Goal: Check status: Check status

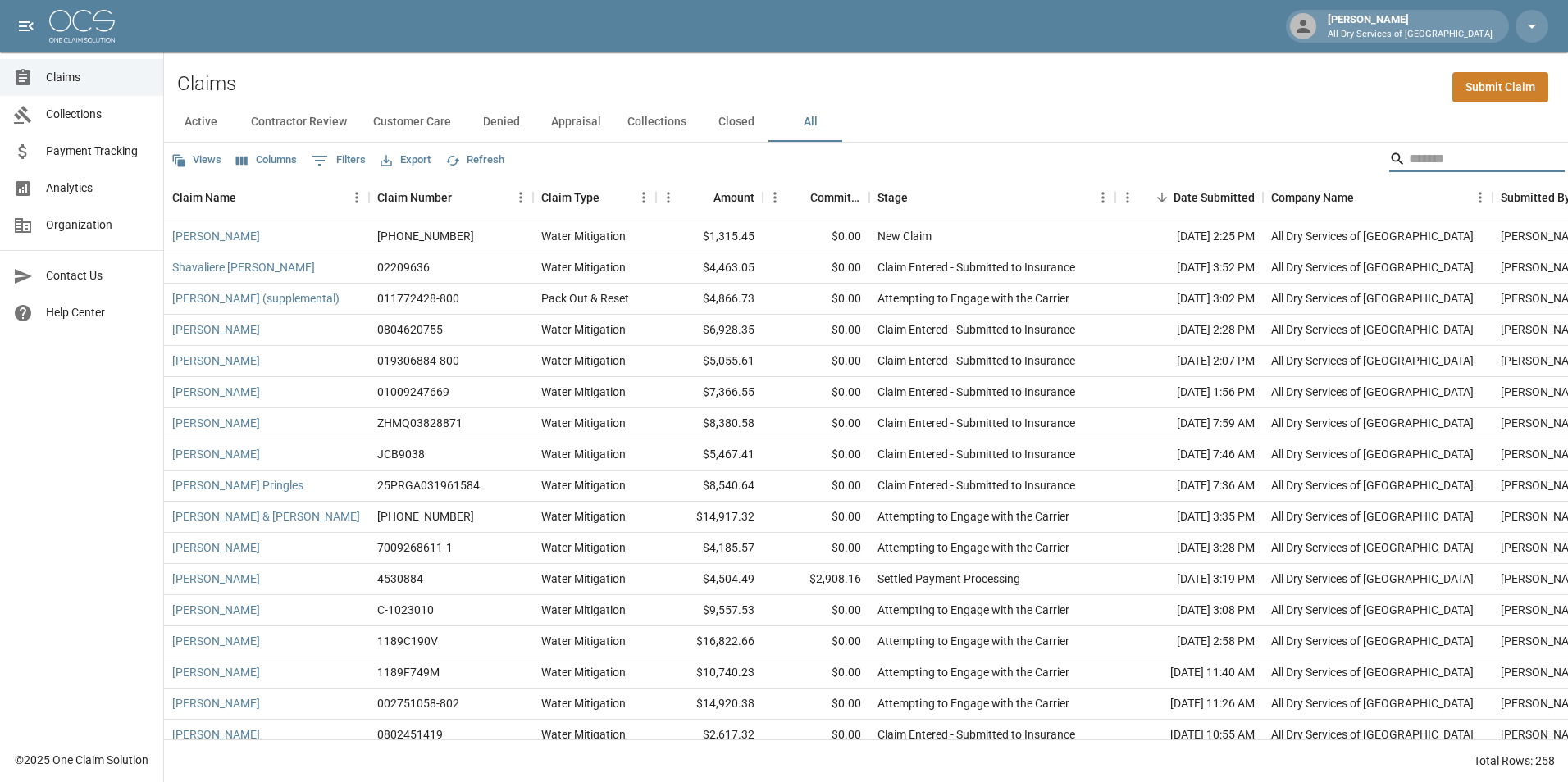
click at [1460, 155] on input "Search" at bounding box center [1474, 158] width 131 height 27
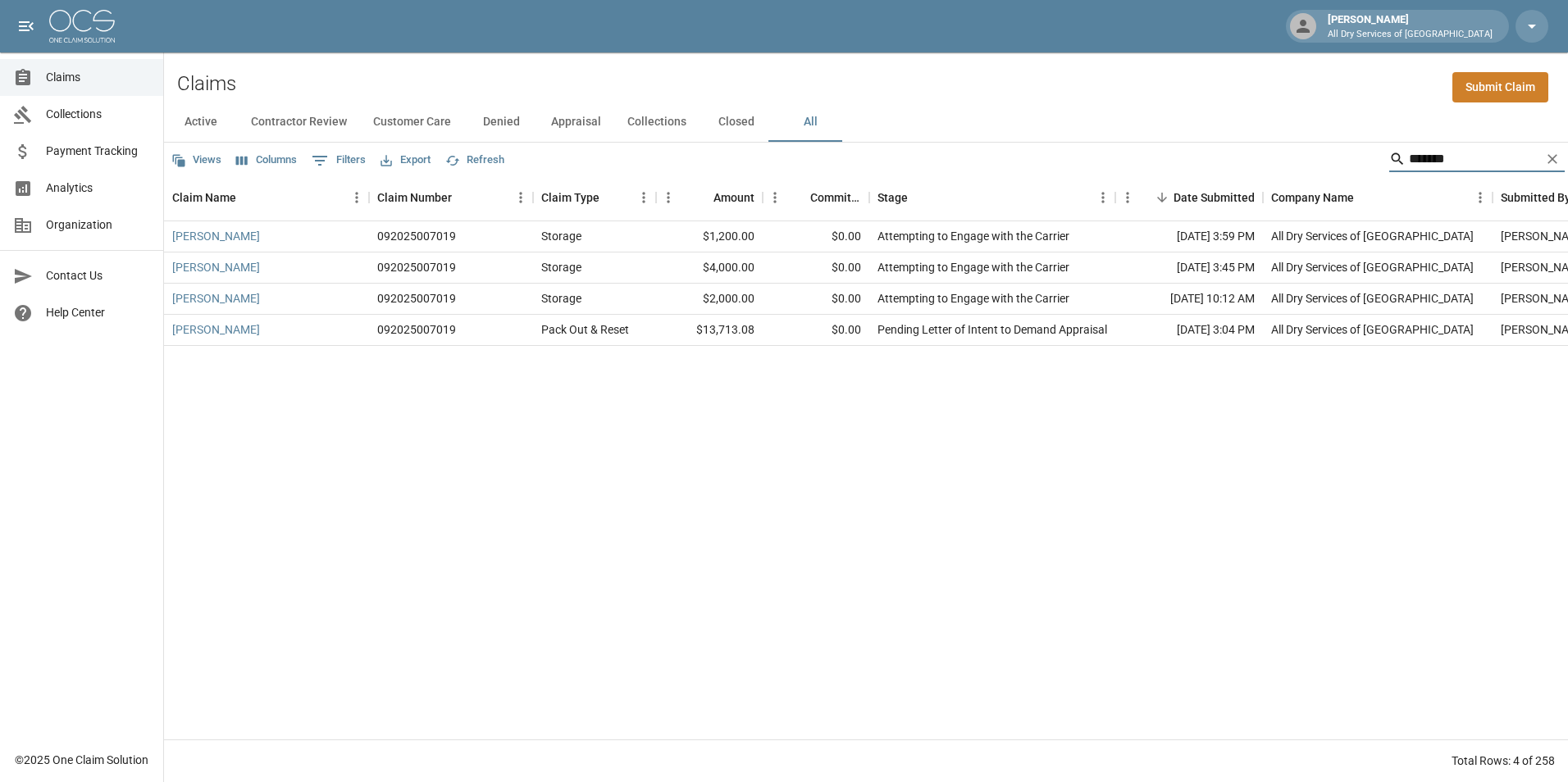
type input "*******"
click at [240, 331] on link "[PERSON_NAME]" at bounding box center [216, 329] width 87 height 16
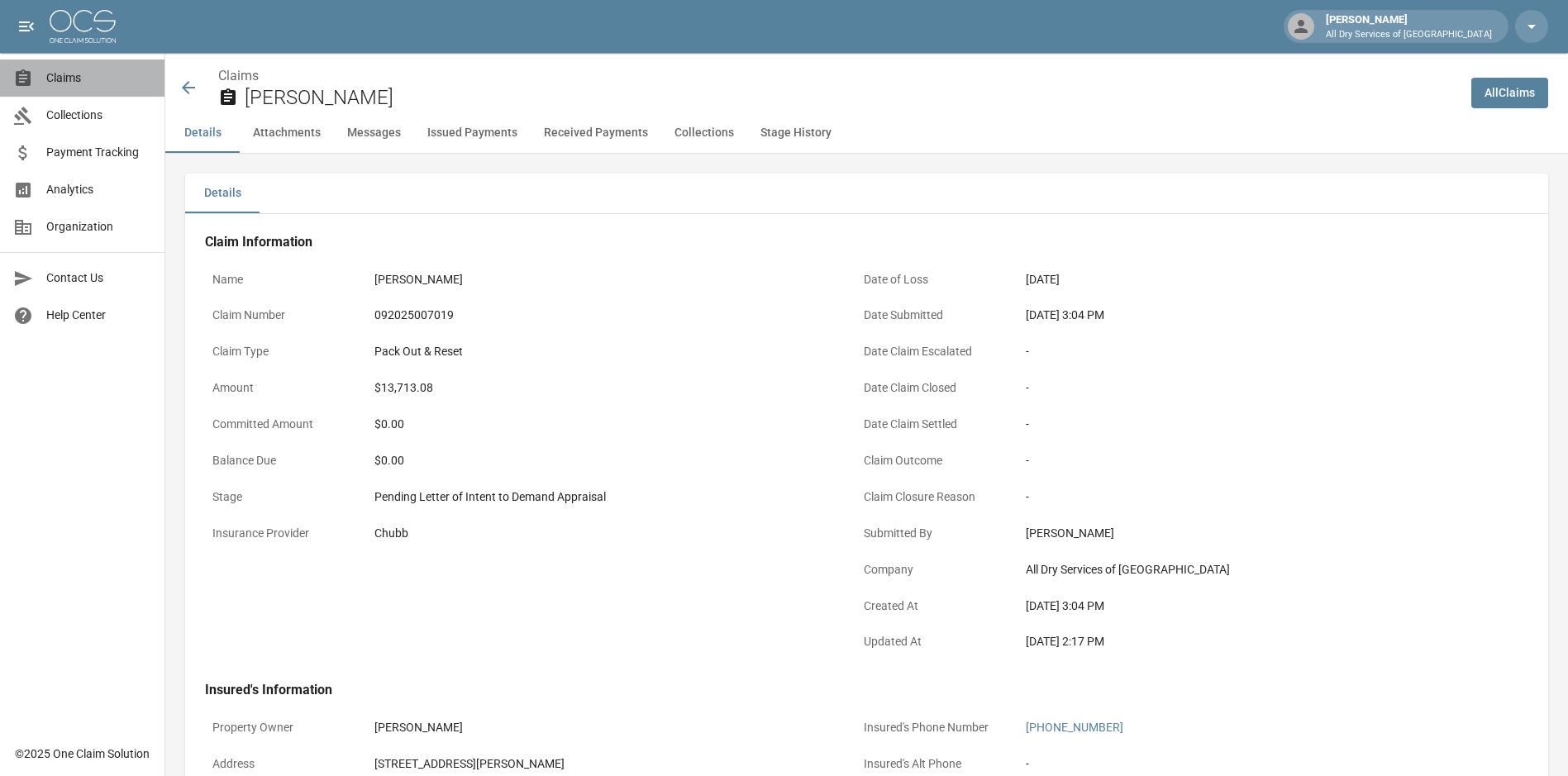
click at [95, 82] on span "Claims" at bounding box center [99, 78] width 105 height 17
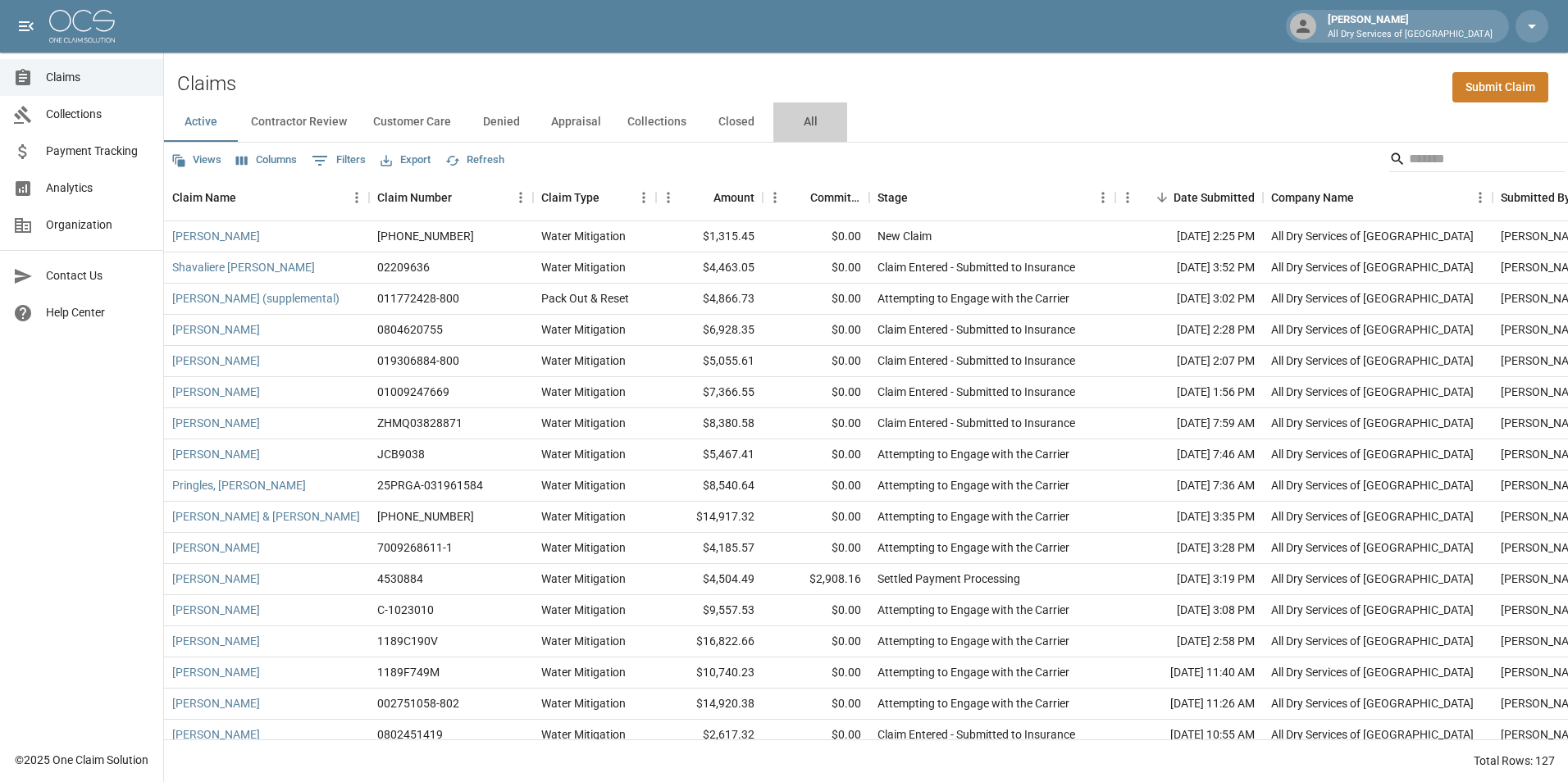
click at [800, 122] on button "All" at bounding box center [811, 122] width 74 height 39
click at [1430, 163] on input "Search" at bounding box center [1474, 158] width 131 height 27
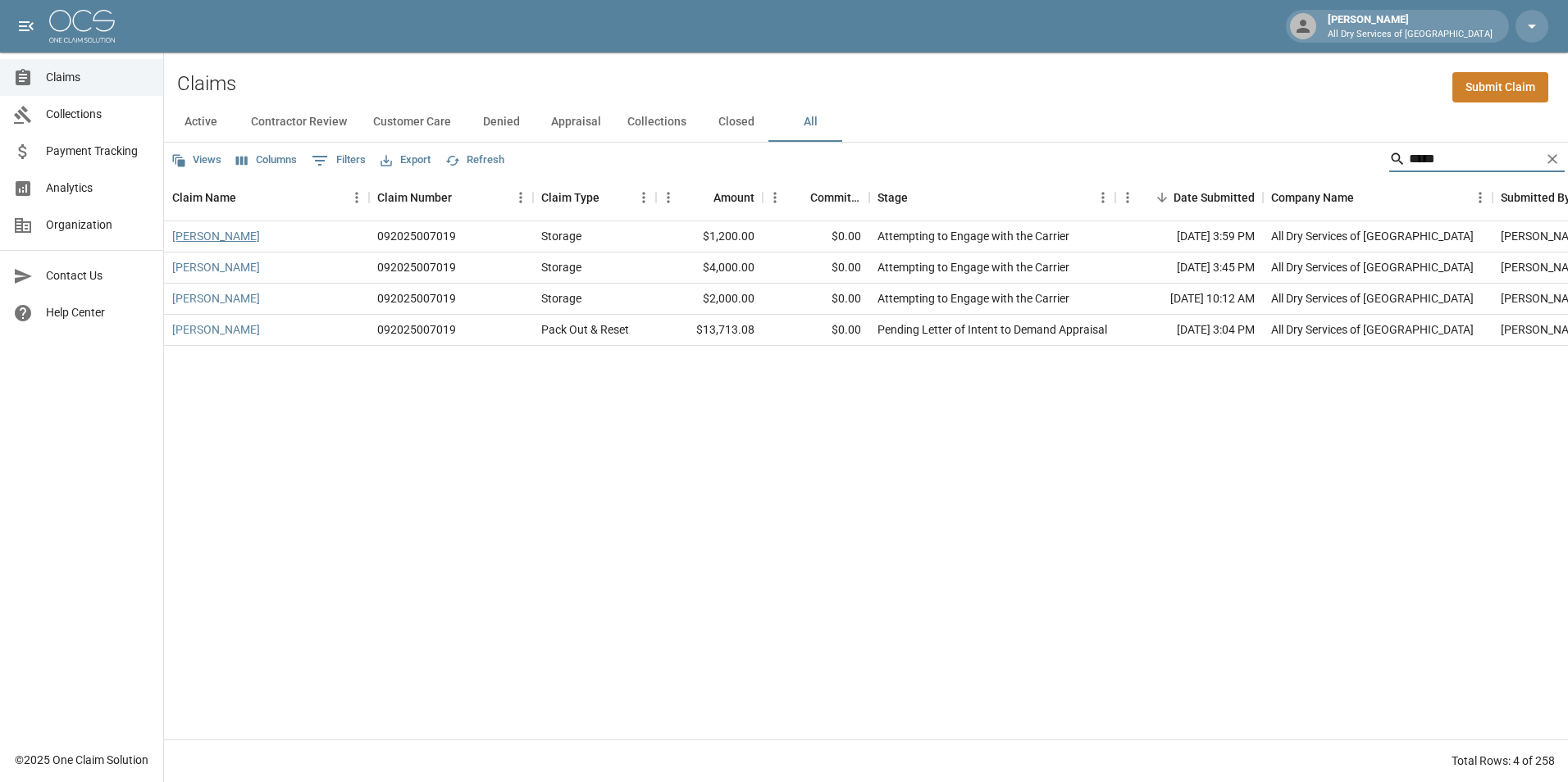
type input "*****"
click at [231, 243] on link "[PERSON_NAME]" at bounding box center [216, 236] width 87 height 16
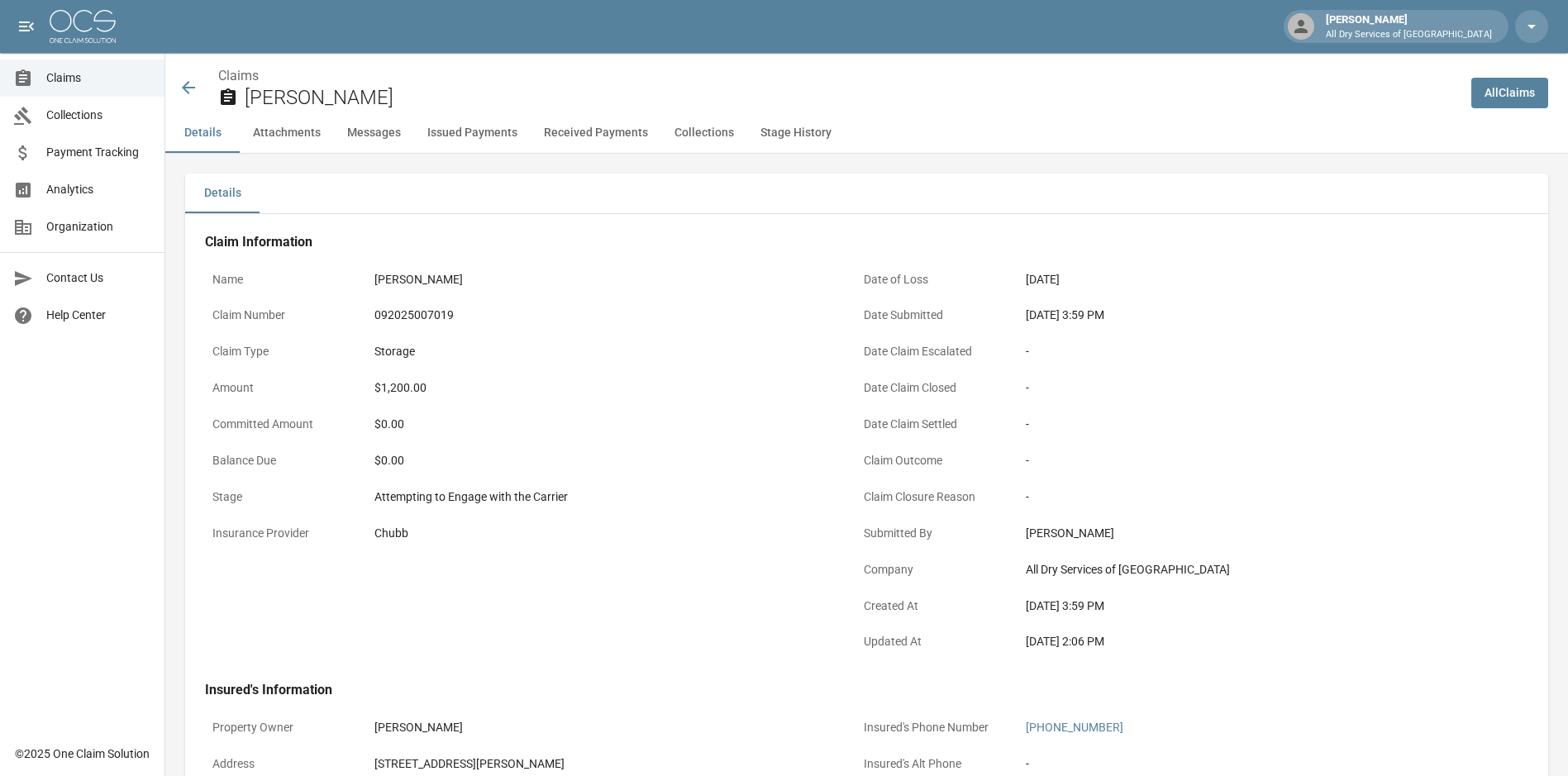
scroll to position [678, 0]
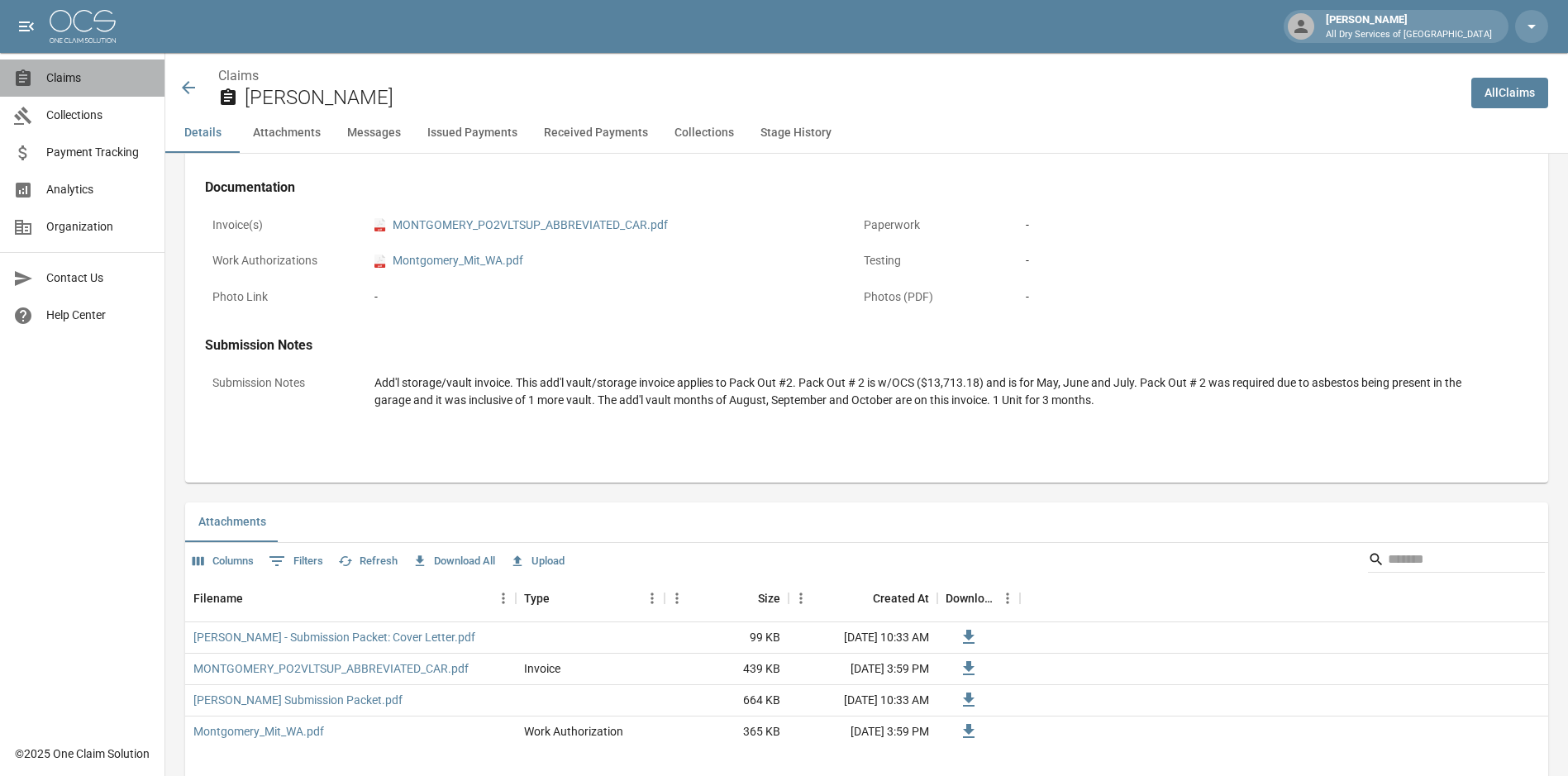
click at [66, 72] on span "Claims" at bounding box center [99, 78] width 105 height 17
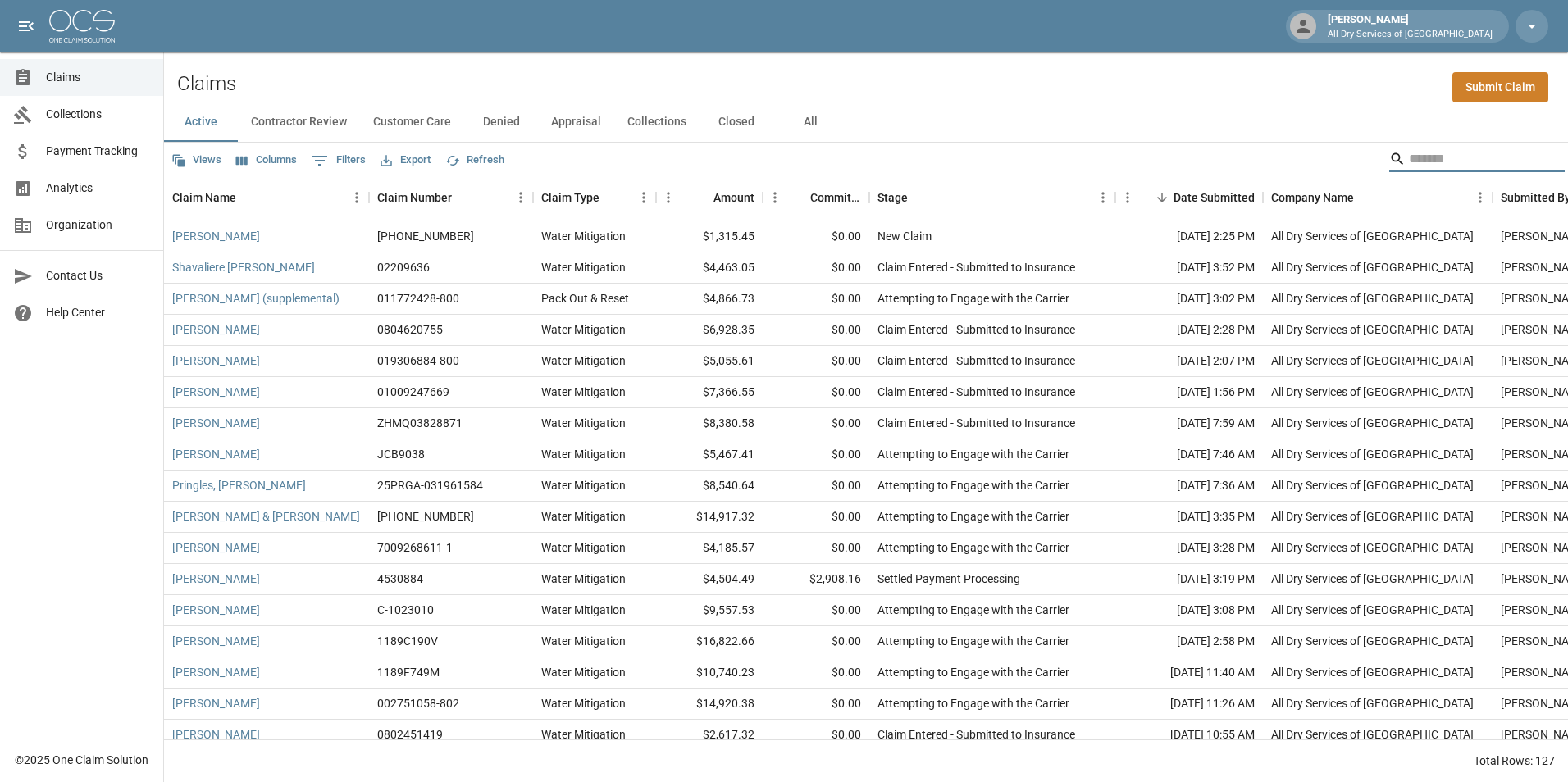
click at [1435, 163] on input "Search" at bounding box center [1474, 158] width 131 height 27
click at [808, 122] on button "All" at bounding box center [811, 122] width 74 height 39
click at [1412, 162] on input "Search" at bounding box center [1474, 158] width 131 height 27
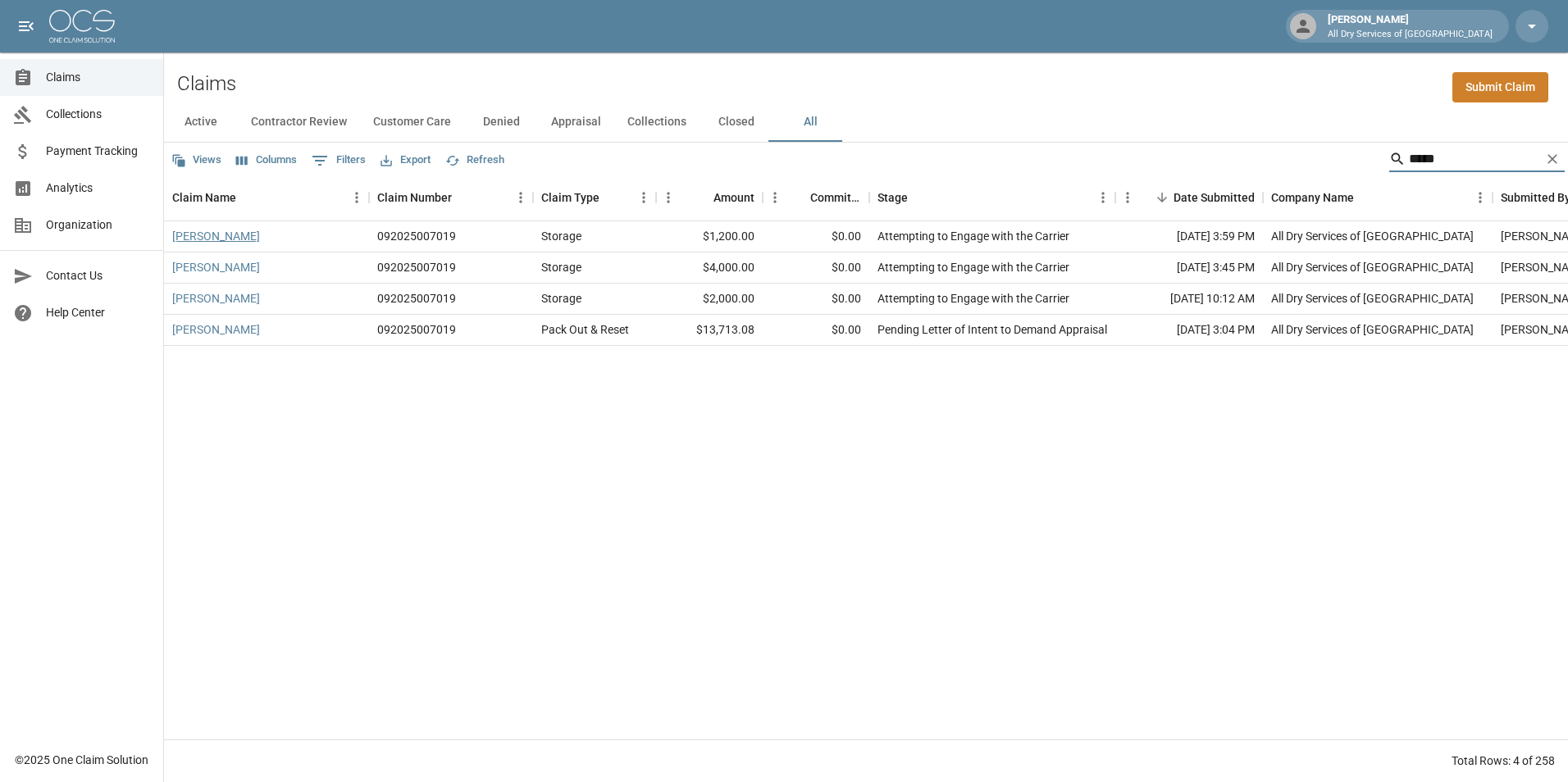
type input "*****"
click at [215, 240] on link "[PERSON_NAME]" at bounding box center [216, 236] width 87 height 16
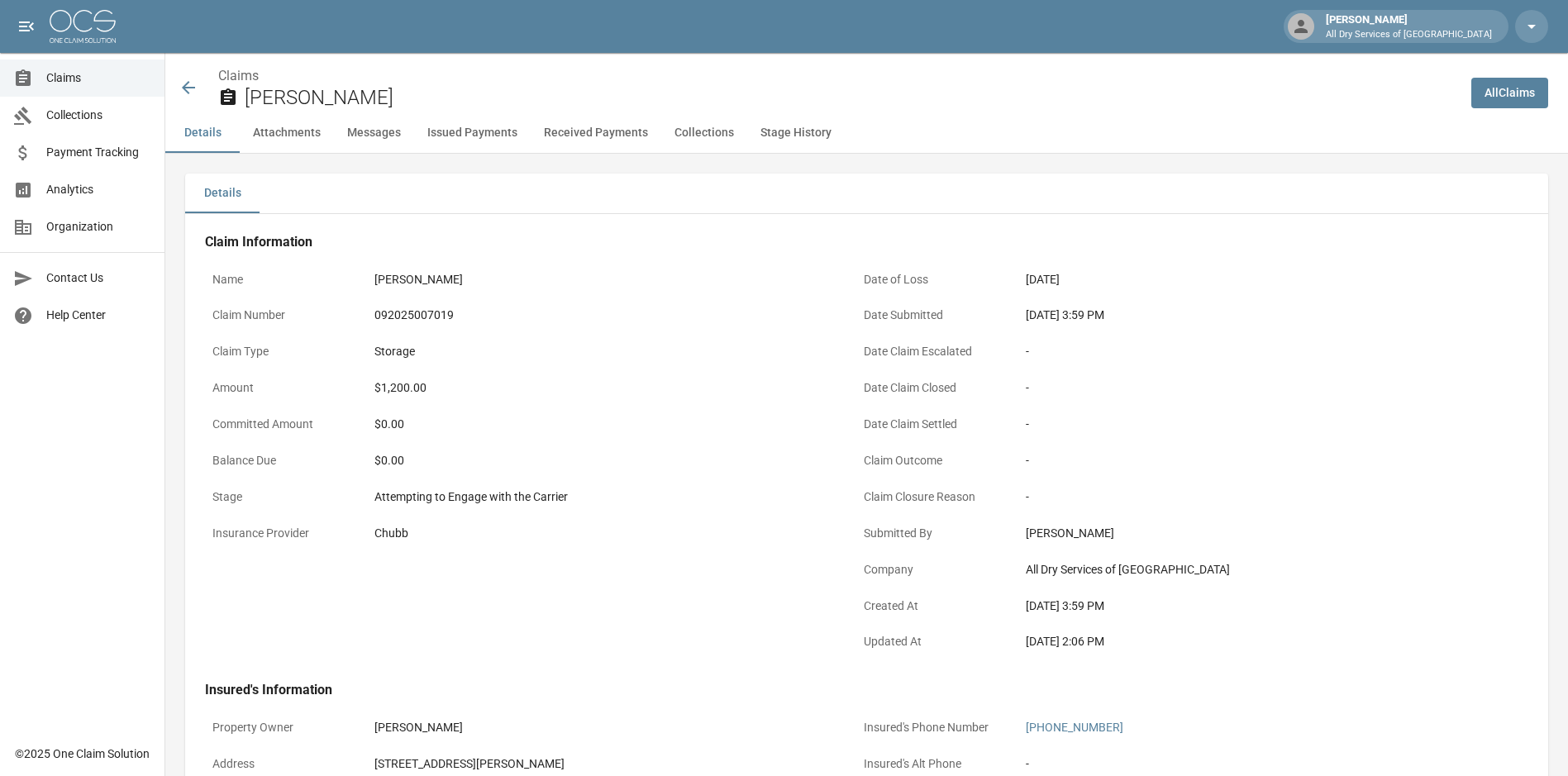
scroll to position [678, 0]
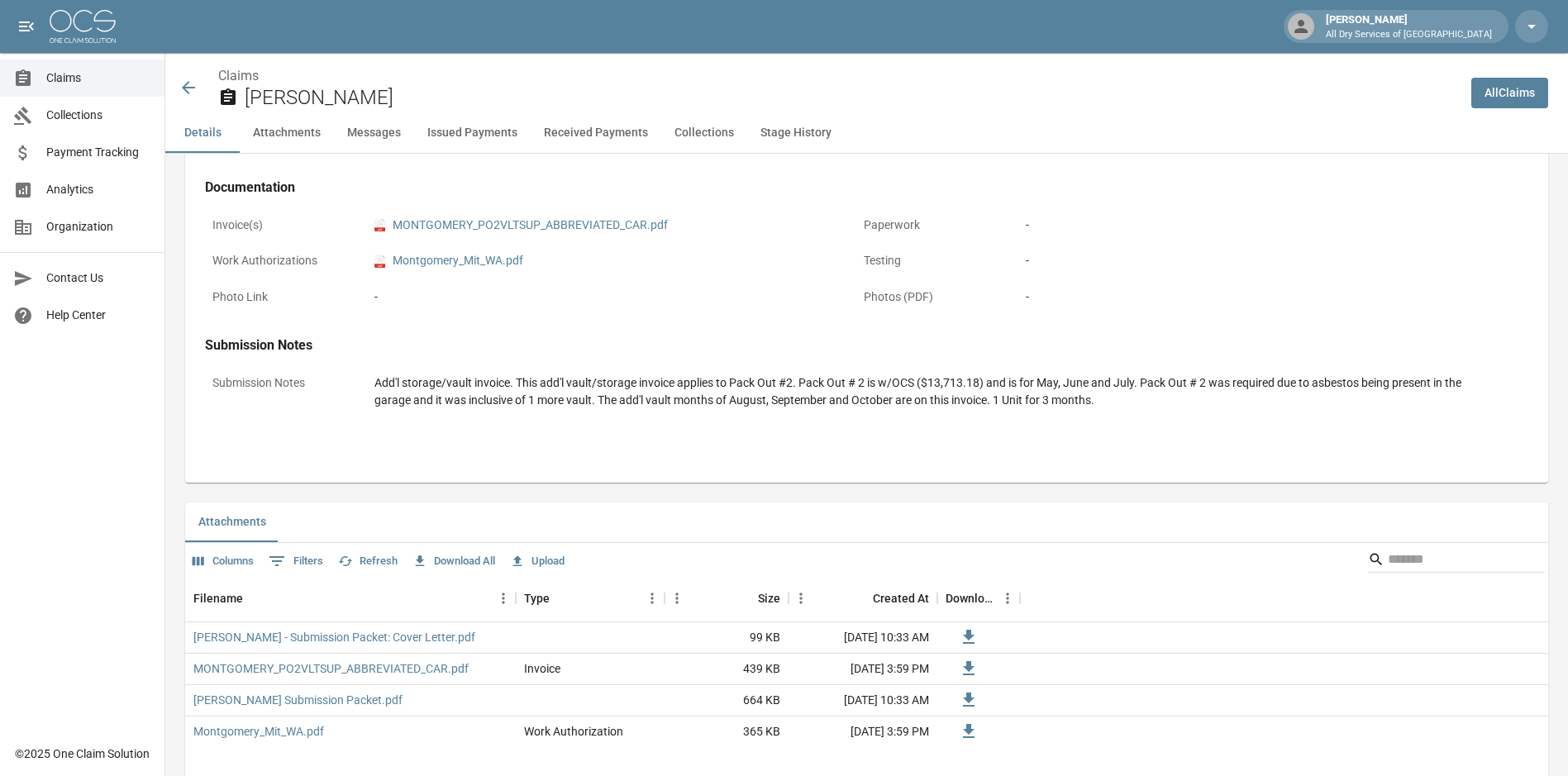
click at [185, 89] on icon at bounding box center [188, 87] width 13 height 13
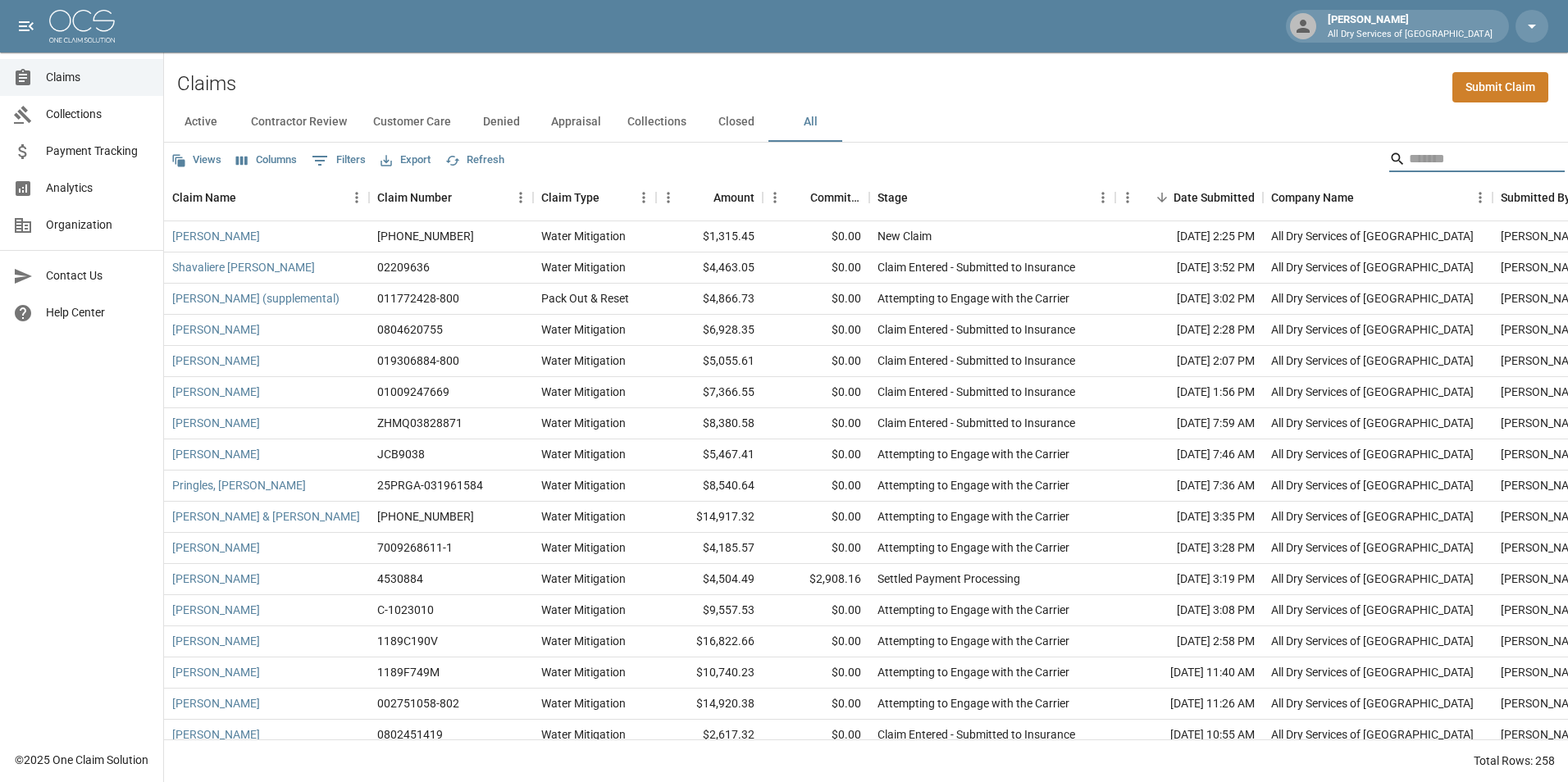
click at [1425, 153] on input "Search" at bounding box center [1474, 158] width 131 height 27
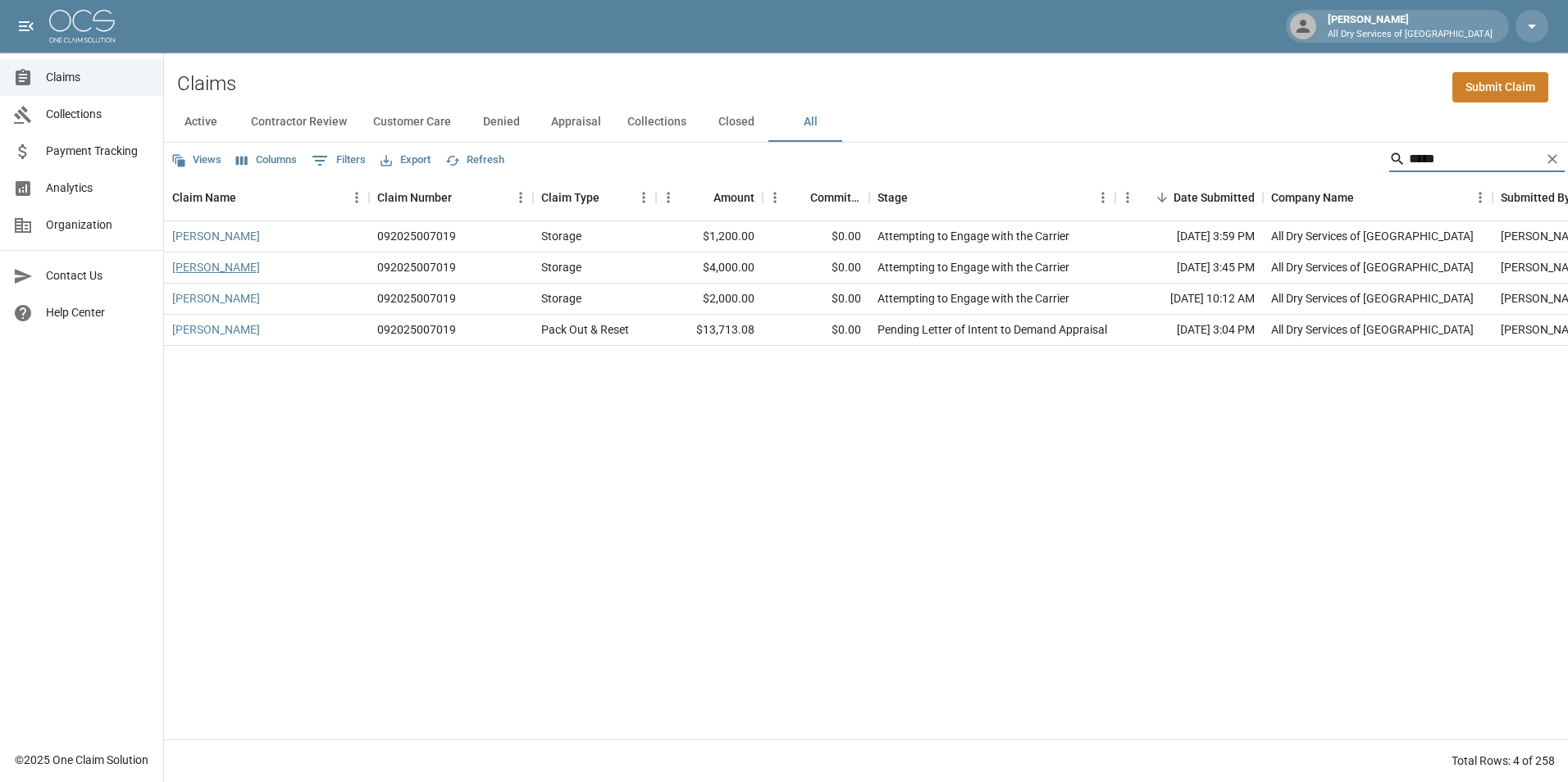
type input "*****"
click at [260, 263] on link "[PERSON_NAME]" at bounding box center [216, 266] width 87 height 16
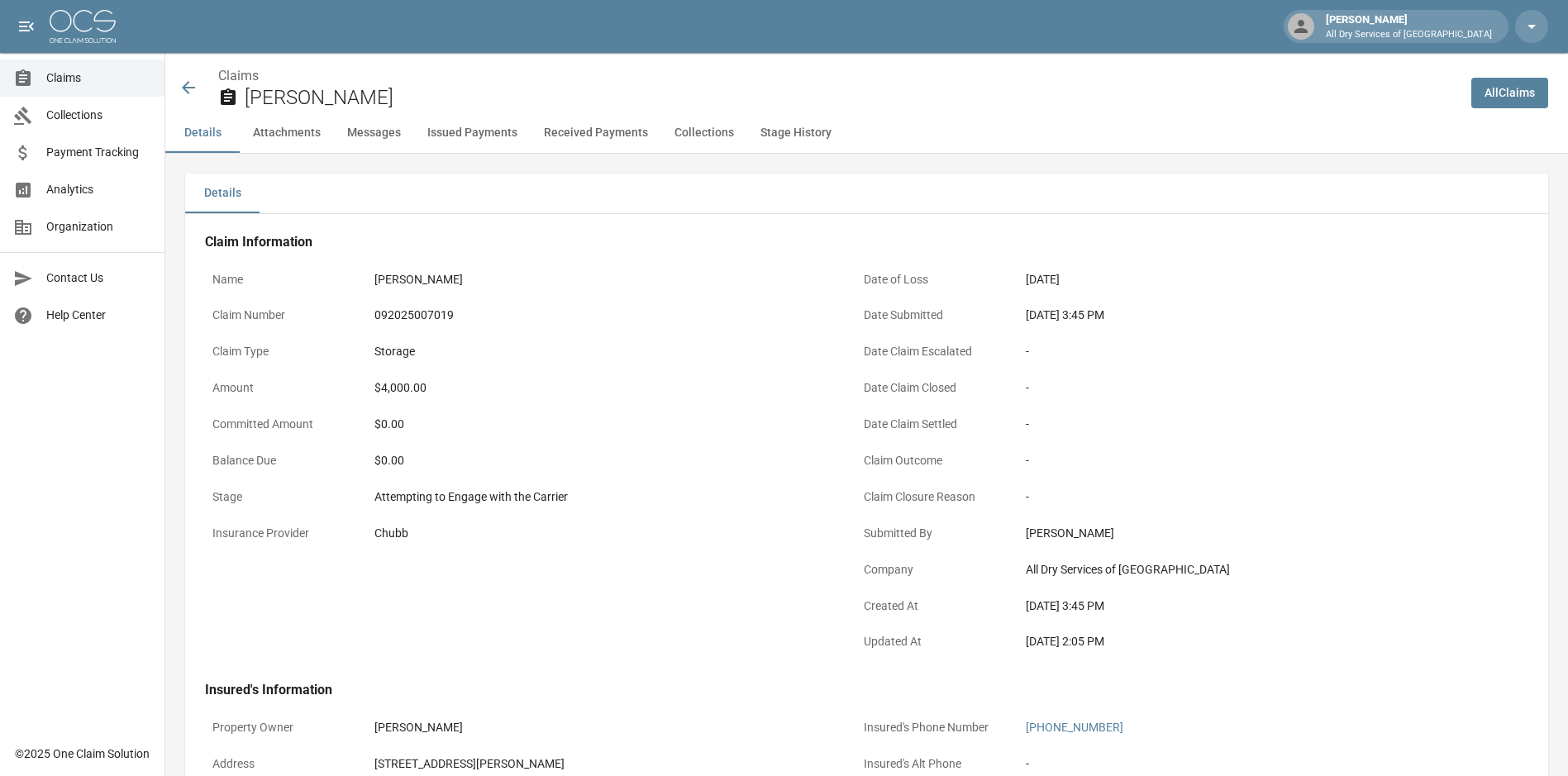
scroll to position [678, 0]
